Goal: Book appointment/travel/reservation

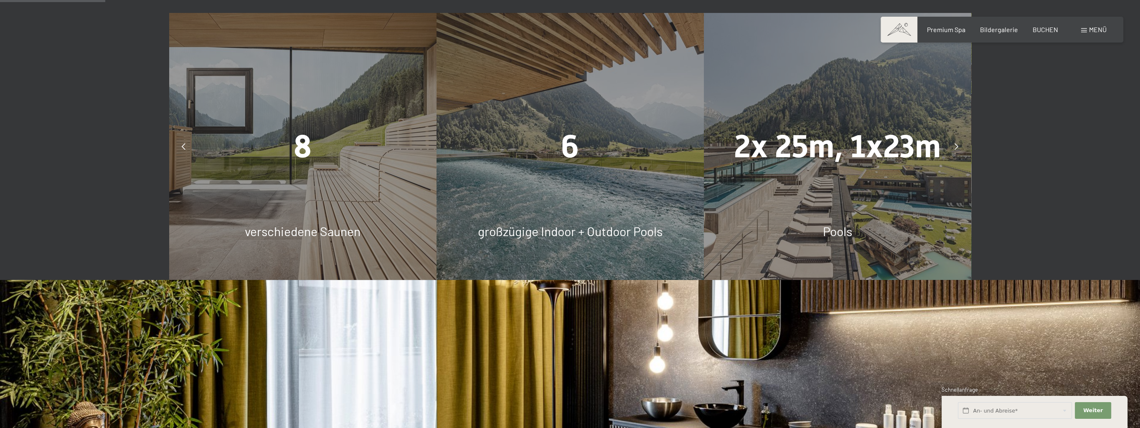
scroll to position [668, 0]
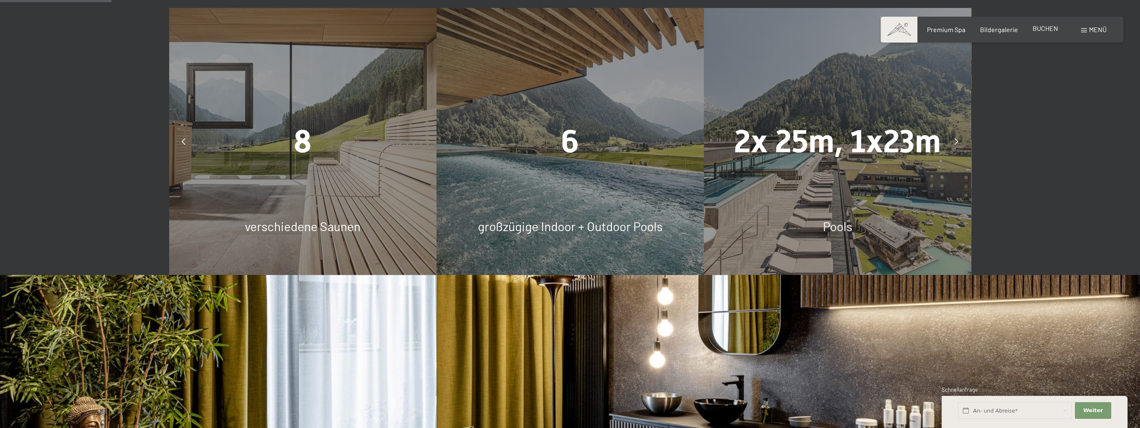
click at [1049, 29] on span "BUCHEN" at bounding box center [1044, 28] width 25 height 8
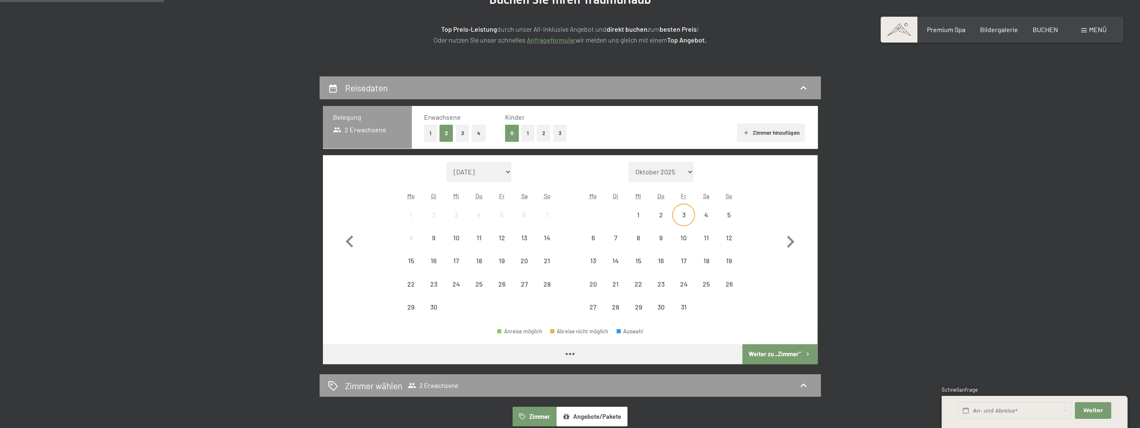
scroll to position [125, 0]
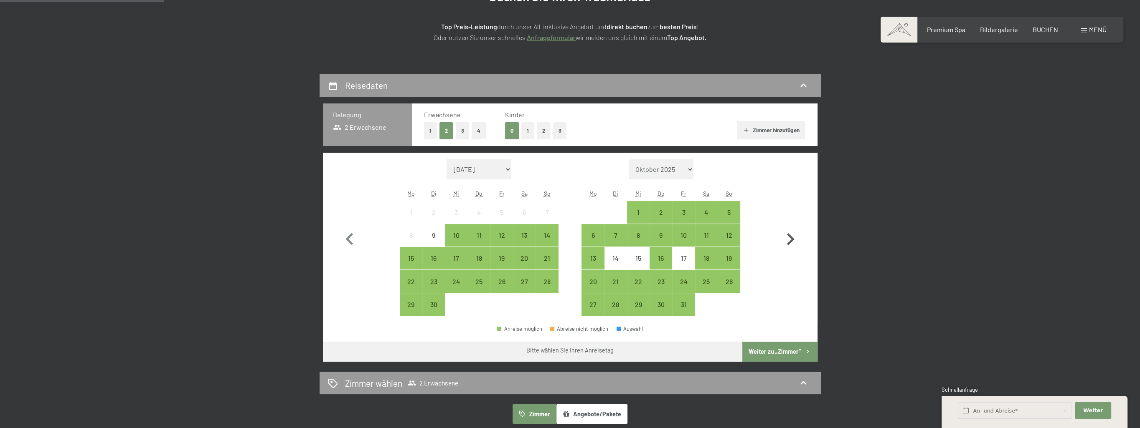
click at [788, 239] on icon "button" at bounding box center [790, 240] width 24 height 24
select select "[DATE]"
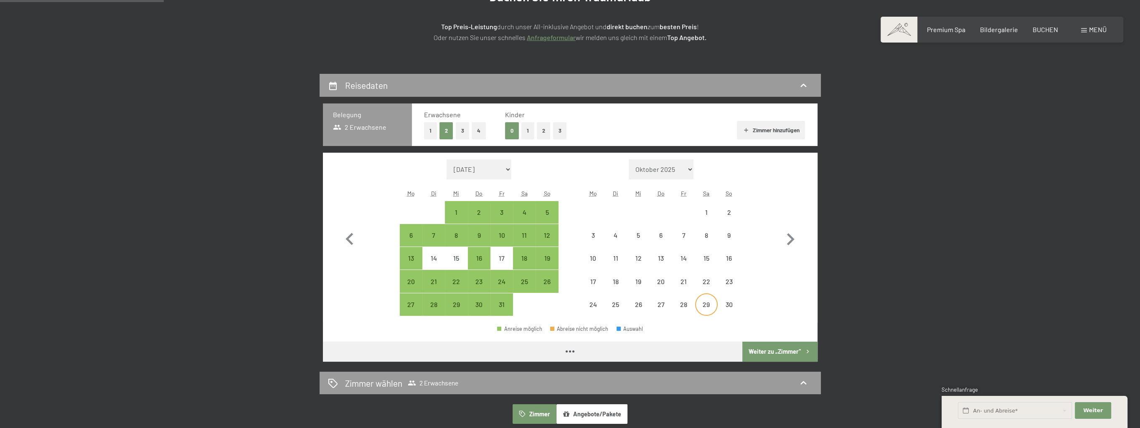
select select "[DATE]"
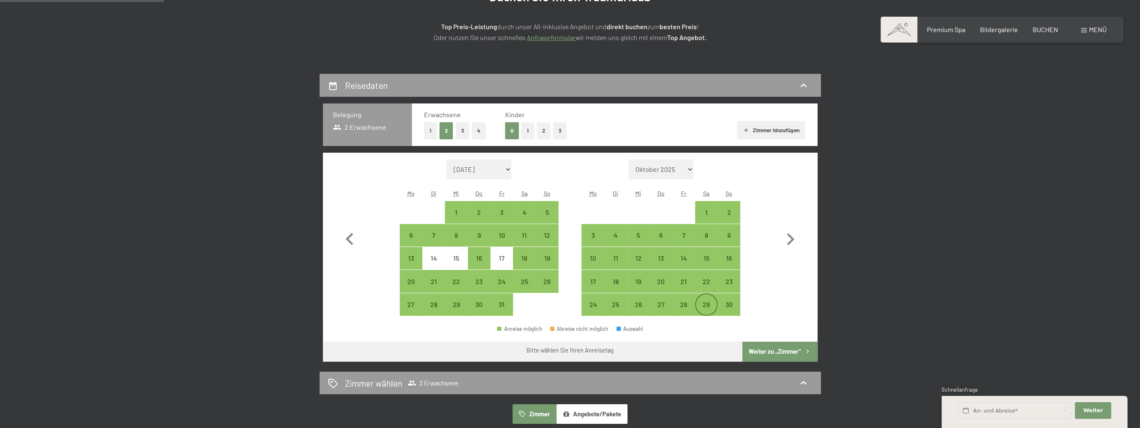
click at [705, 302] on div "29" at bounding box center [706, 312] width 21 height 21
select select "[DATE]"
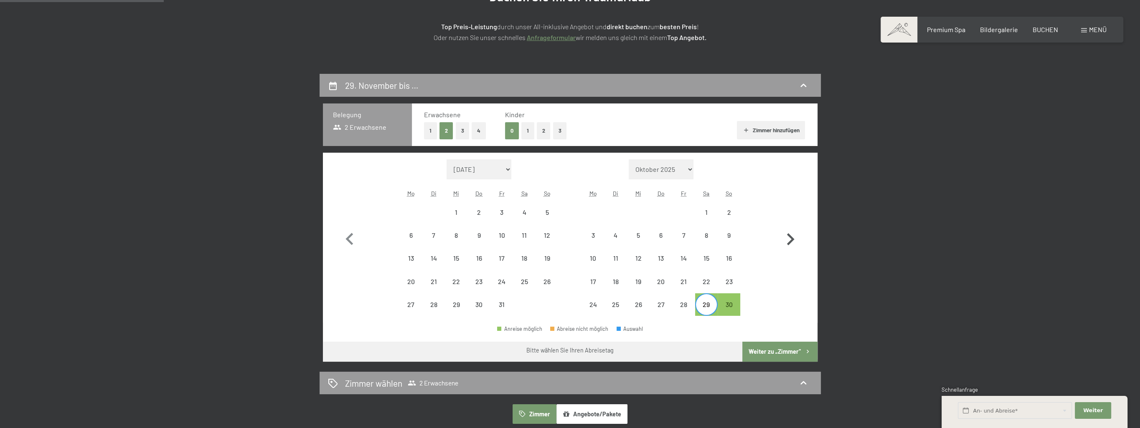
click at [789, 241] on icon "button" at bounding box center [791, 239] width 8 height 12
select select "[DATE]"
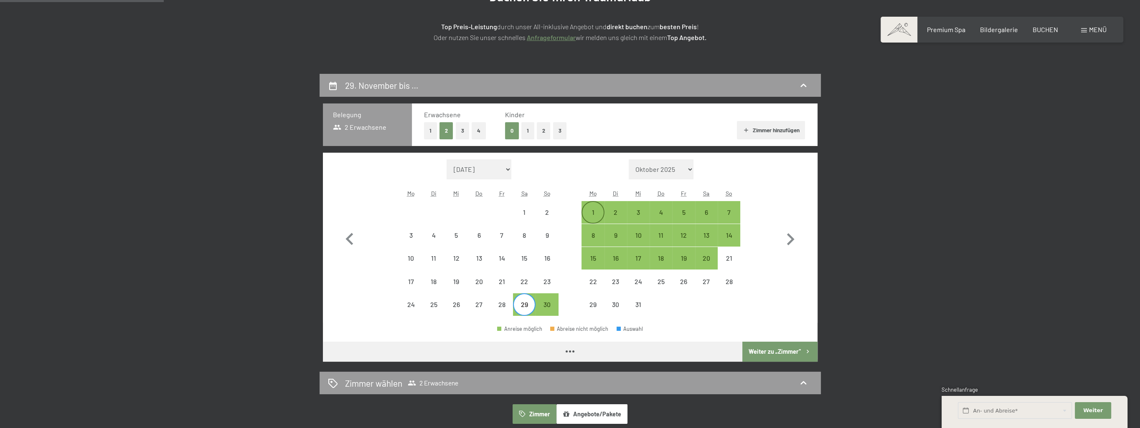
click at [591, 213] on div "1" at bounding box center [592, 219] width 21 height 21
select select "[DATE]"
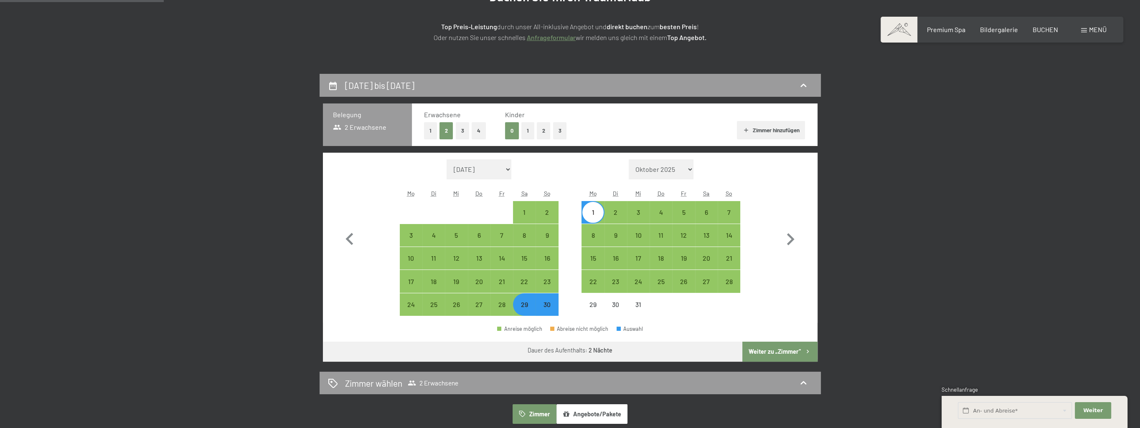
click at [753, 351] on button "Weiter zu „Zimmer“" at bounding box center [779, 352] width 75 height 20
select select "[DATE]"
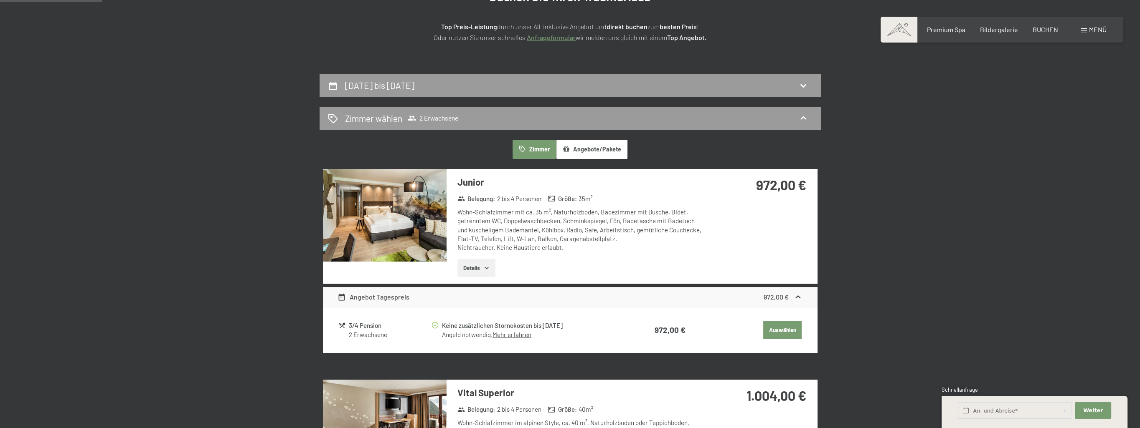
scroll to position [199, 0]
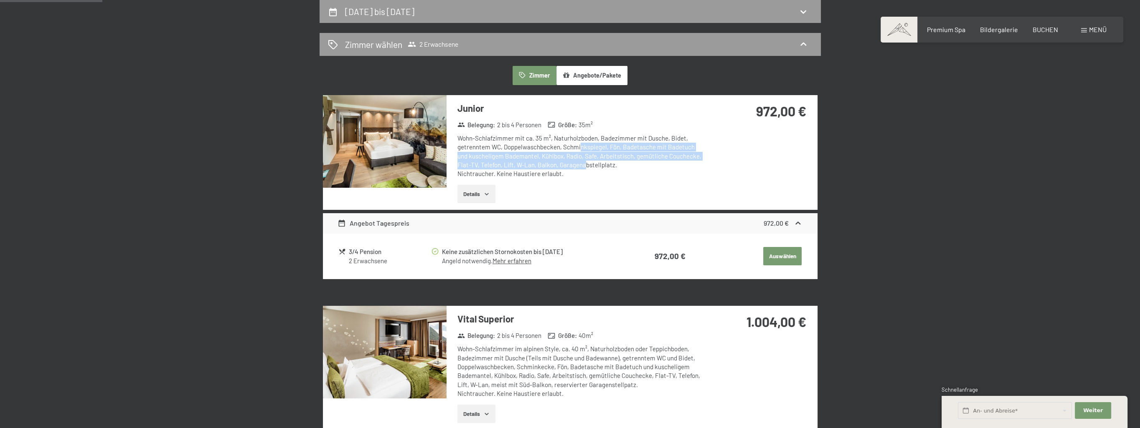
drag, startPoint x: 581, startPoint y: 145, endPoint x: 572, endPoint y: 163, distance: 19.8
click at [572, 163] on div "Wohn-Schlafzimmer mit ca. 35 m², Naturholzboden, Badezimmer mit Dusche, Bidet, …" at bounding box center [581, 156] width 248 height 44
click at [555, 170] on div "Wohn-Schlafzimmer mit ca. 35 m², Naturholzboden, Badezimmer mit Dusche, Bidet, …" at bounding box center [581, 156] width 248 height 44
drag, startPoint x: 550, startPoint y: 173, endPoint x: 524, endPoint y: 148, distance: 36.6
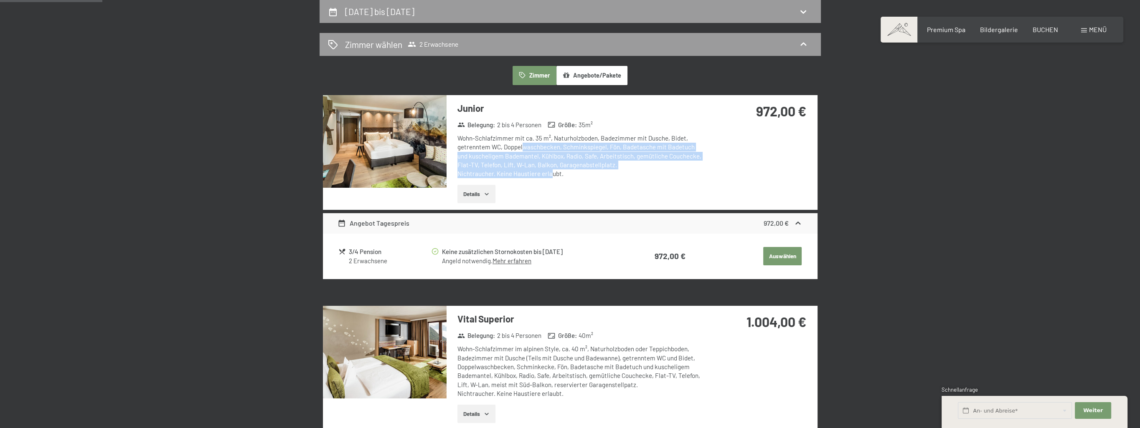
click at [524, 148] on div "Wohn-Schlafzimmer mit ca. 35 m², Naturholzboden, Badezimmer mit Dusche, Bidet, …" at bounding box center [581, 156] width 248 height 44
click at [571, 152] on div "Wohn-Schlafzimmer mit ca. 35 m², Naturholzboden, Badezimmer mit Dusche, Bidet, …" at bounding box center [581, 156] width 248 height 44
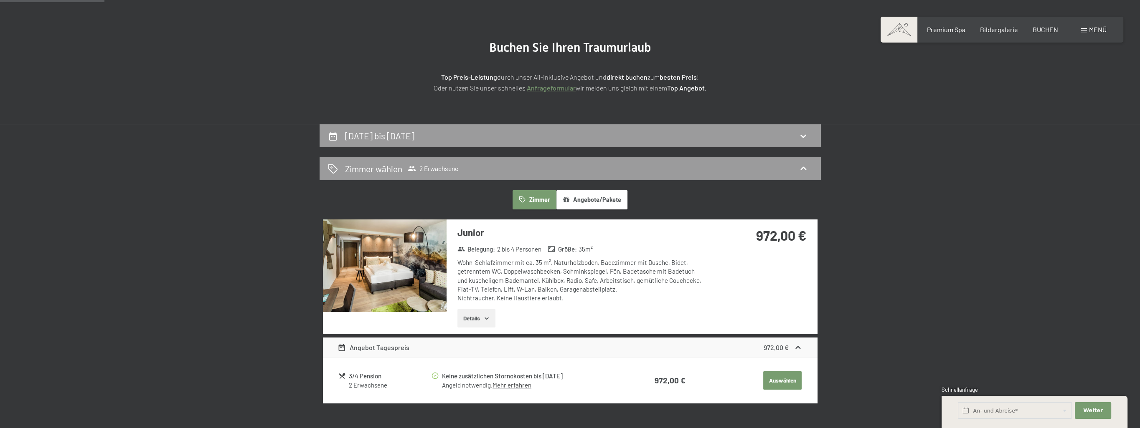
scroll to position [0, 0]
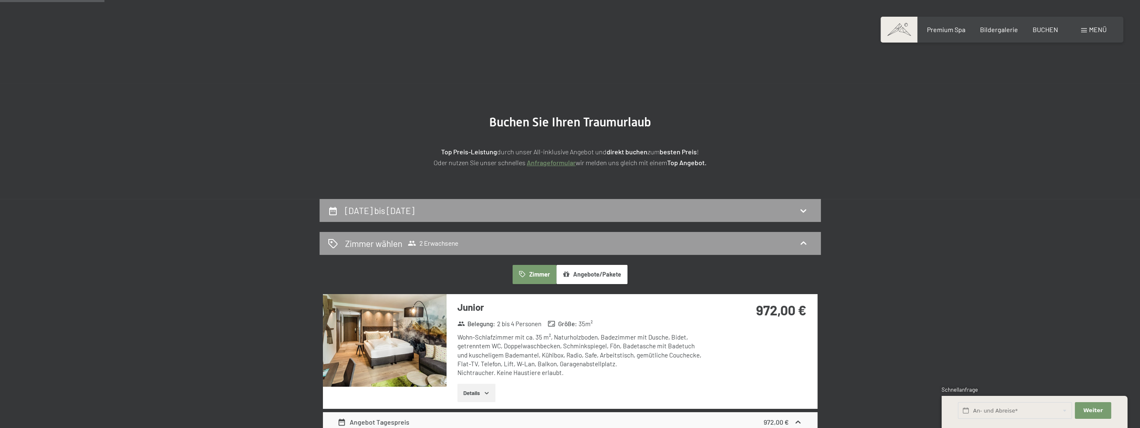
drag, startPoint x: 697, startPoint y: 200, endPoint x: 661, endPoint y: 42, distance: 161.9
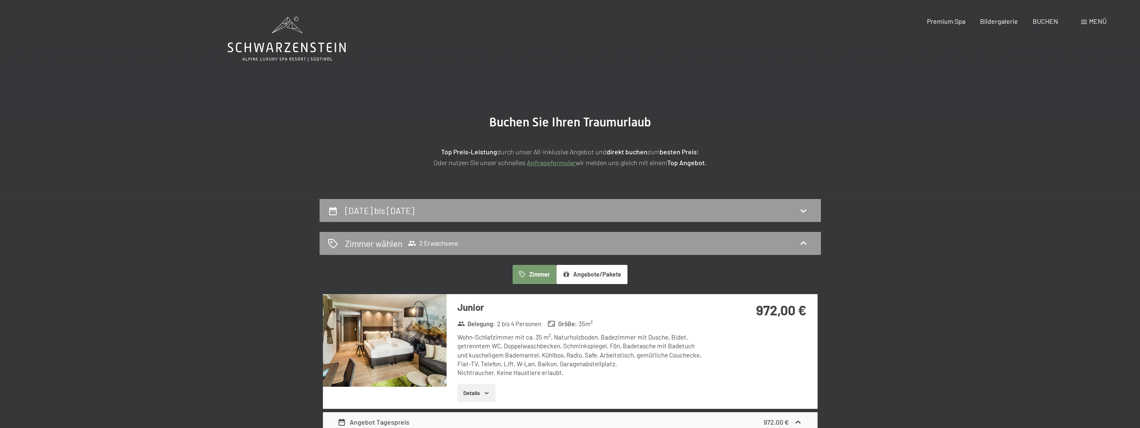
click at [302, 42] on icon at bounding box center [287, 39] width 118 height 45
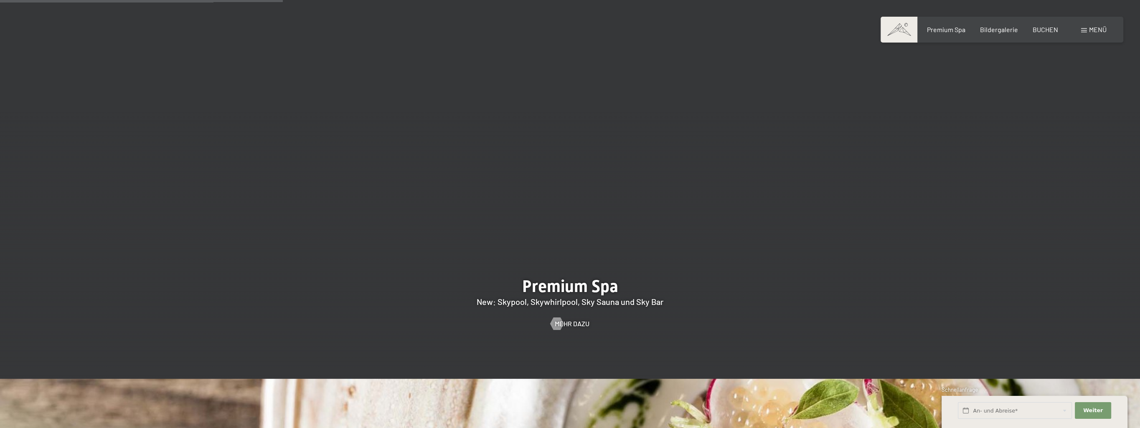
scroll to position [1503, 0]
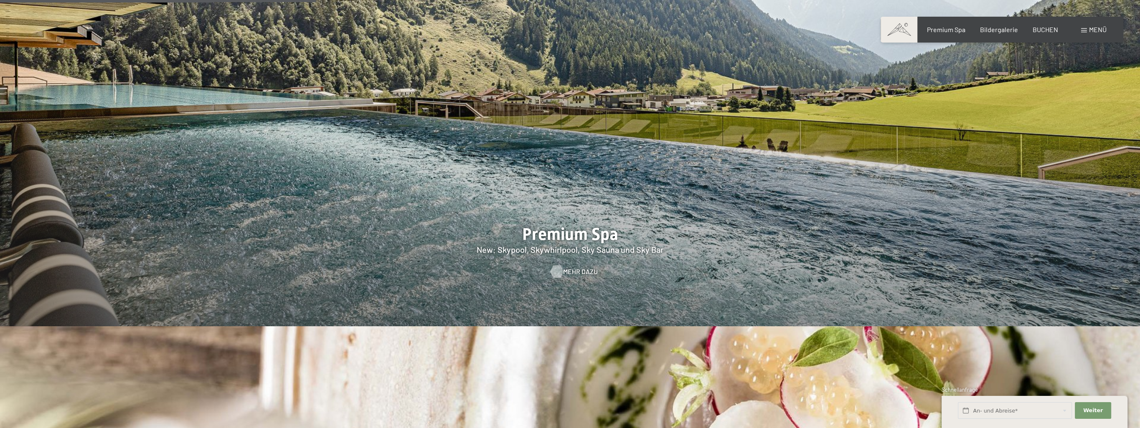
click at [572, 267] on span "Mehr dazu" at bounding box center [580, 271] width 35 height 9
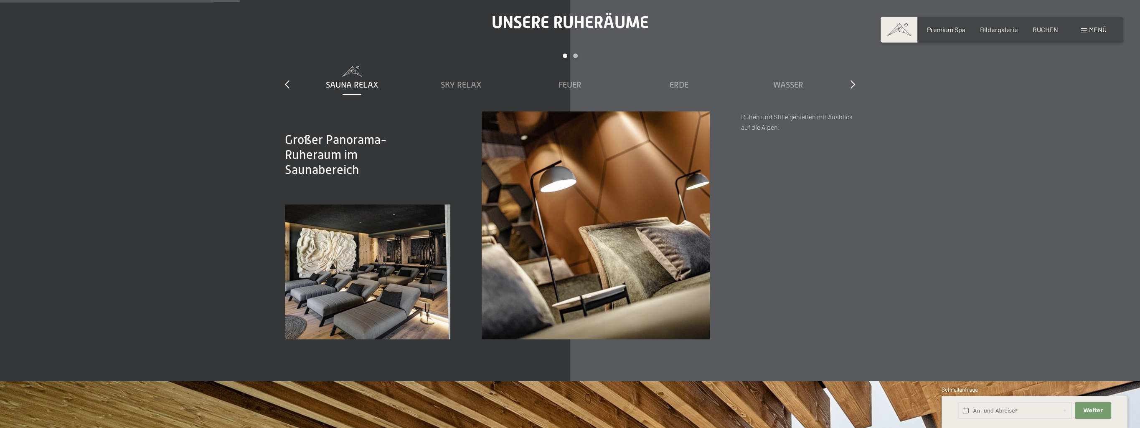
scroll to position [1462, 0]
